Goal: Find specific page/section: Find specific page/section

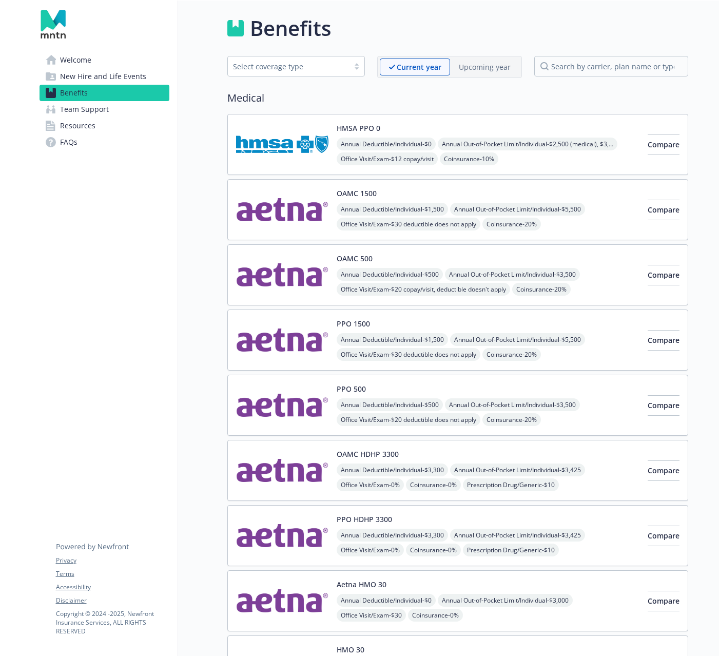
scroll to position [1191, 0]
